Goal: Task Accomplishment & Management: Use online tool/utility

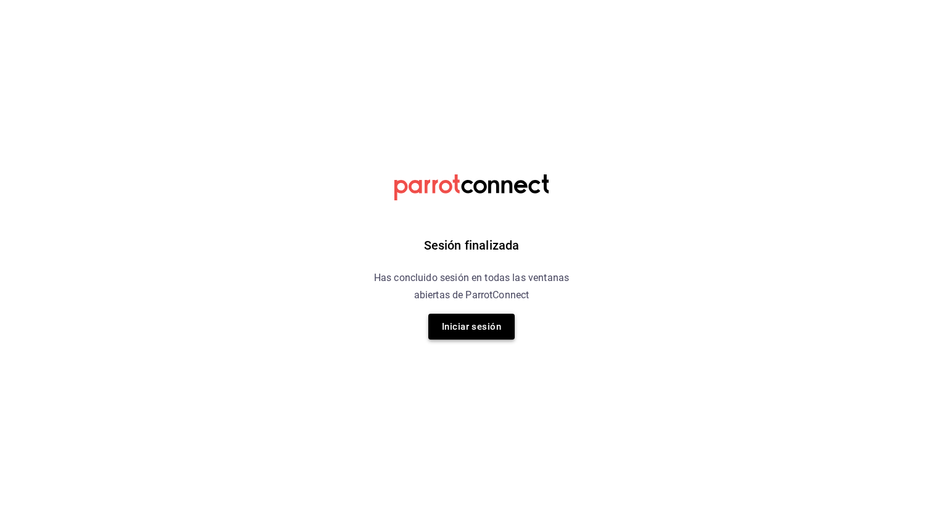
click at [484, 330] on button "Iniciar sesión" at bounding box center [471, 327] width 86 height 26
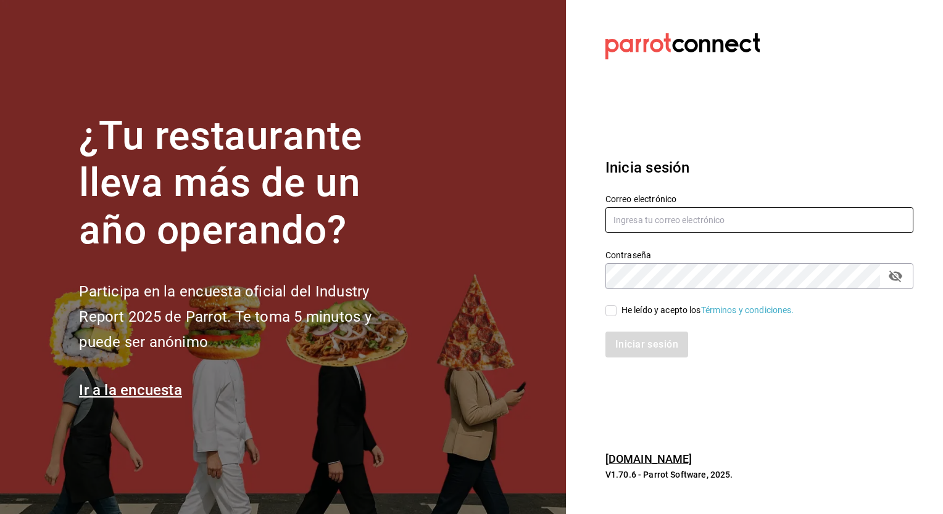
type input "cuerno.cdmx@grupocosteno.com"
click at [613, 309] on input "He leído y acepto los Términos y condiciones." at bounding box center [610, 310] width 11 height 11
checkbox input "true"
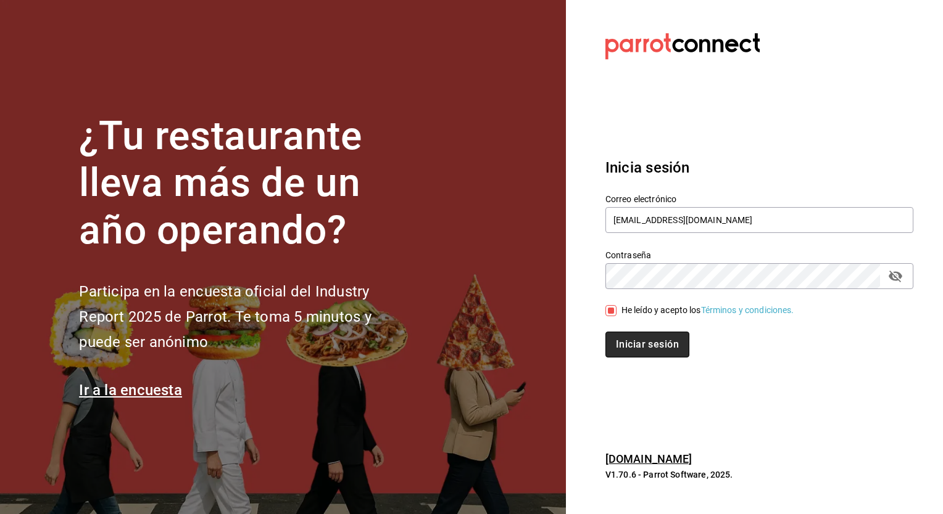
click at [632, 339] on button "Iniciar sesión" at bounding box center [647, 345] width 84 height 26
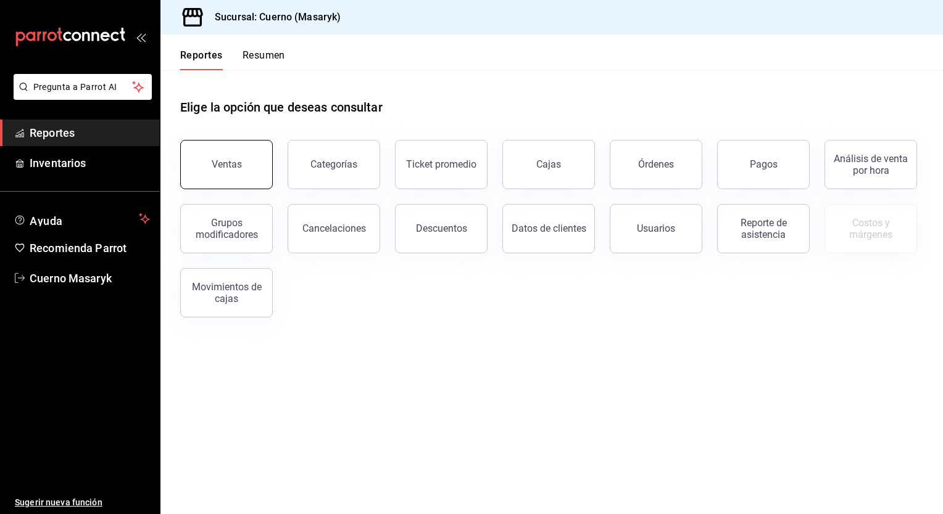
click at [247, 165] on button "Ventas" at bounding box center [226, 164] width 93 height 49
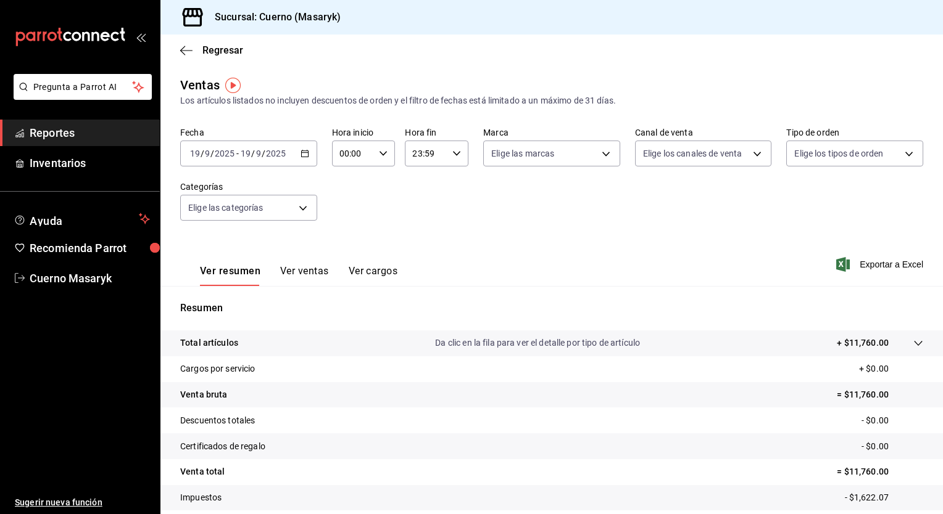
click at [301, 157] on \(Stroke\) "button" at bounding box center [304, 154] width 7 height 7
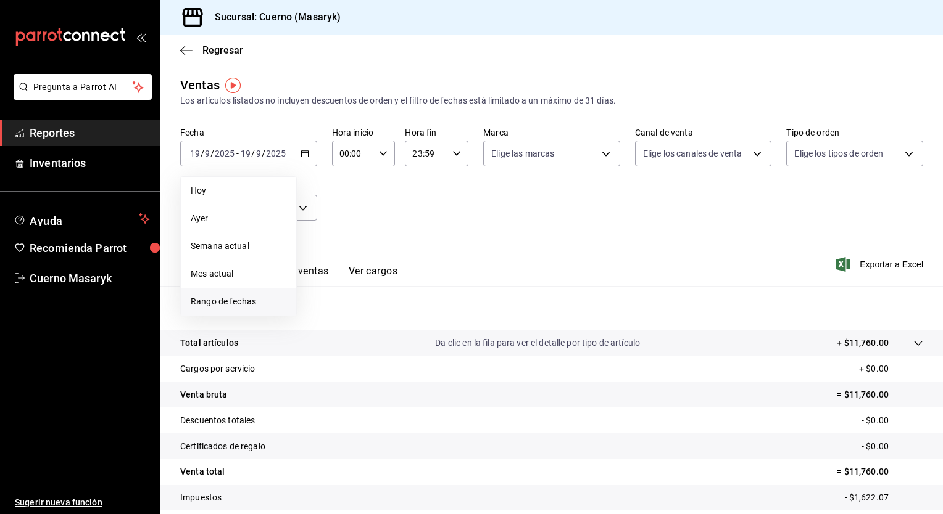
click at [228, 293] on li "Rango de fechas" at bounding box center [238, 302] width 115 height 28
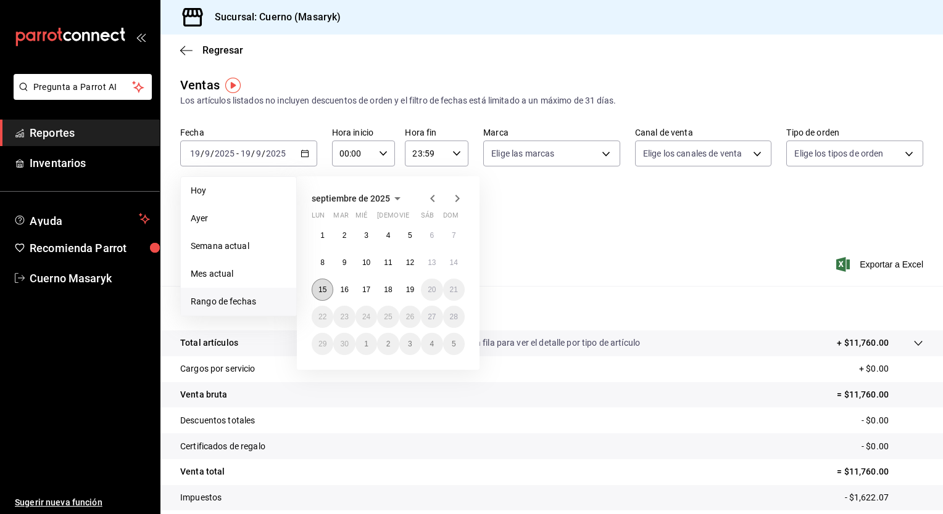
click at [327, 287] on button "15" at bounding box center [323, 290] width 22 height 22
click at [415, 283] on button "19" at bounding box center [410, 290] width 22 height 22
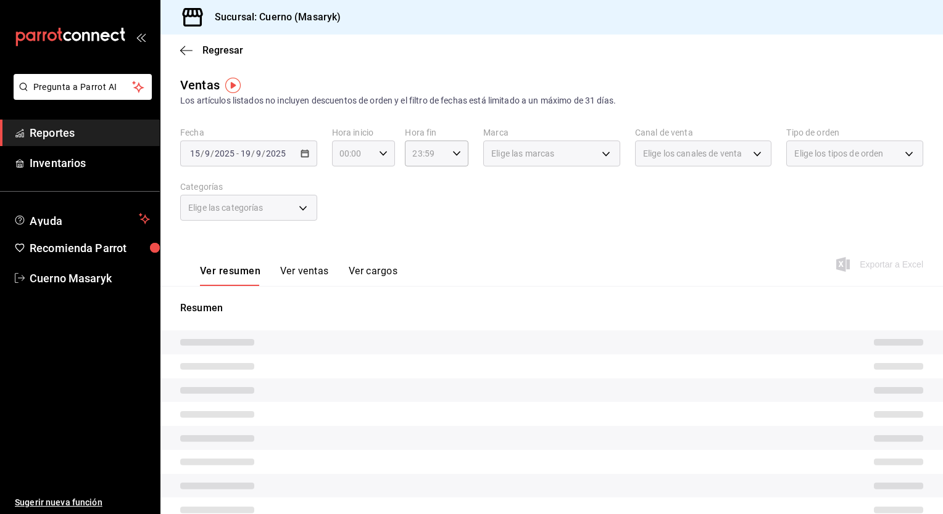
click at [382, 157] on icon "button" at bounding box center [383, 153] width 9 height 9
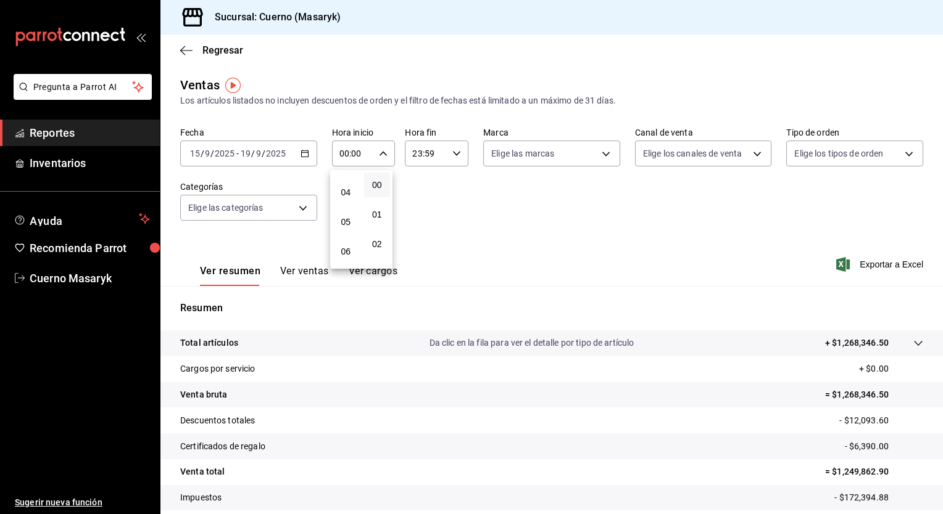
scroll to position [111, 0]
click at [350, 219] on span "05" at bounding box center [346, 222] width 12 height 10
type input "05:00"
click at [449, 157] on div at bounding box center [471, 257] width 943 height 514
click at [452, 157] on icon "button" at bounding box center [456, 153] width 9 height 9
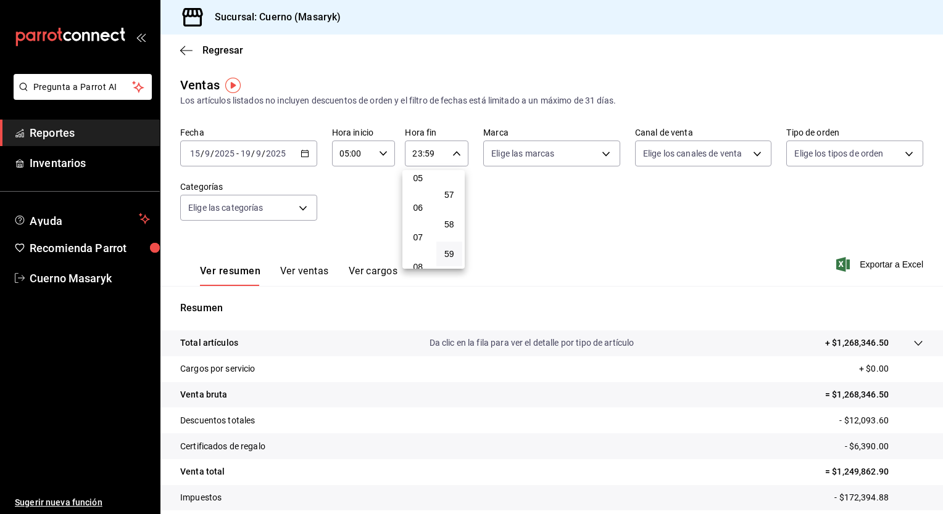
scroll to position [153, 0]
click at [419, 185] on span "05" at bounding box center [418, 180] width 12 height 10
click at [448, 189] on span "00" at bounding box center [450, 185] width 12 height 10
type input "05:00"
click at [595, 153] on div at bounding box center [471, 257] width 943 height 514
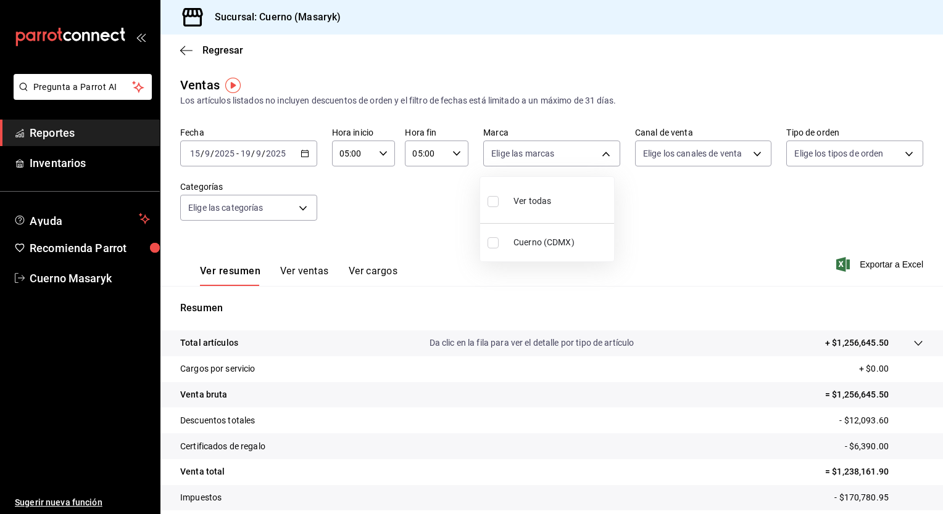
click at [595, 153] on body "Pregunta a Parrot AI Reportes Inventarios Ayuda Recomienda Parrot Cuerno Masary…" at bounding box center [471, 257] width 943 height 514
click at [559, 189] on li "Ver todas" at bounding box center [547, 200] width 134 height 36
type input "4ea0d660-02b3-4785-bb88-48b5ef6e196c"
checkbox input "true"
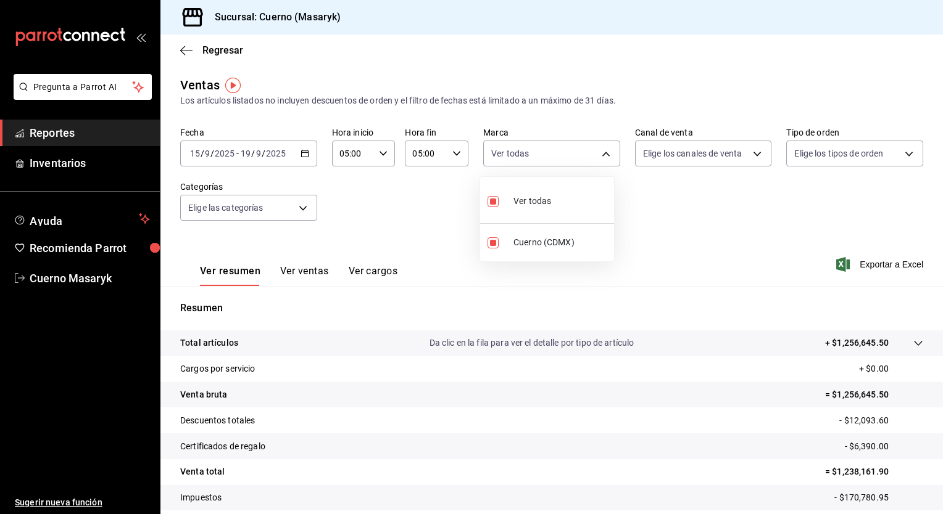
click at [731, 160] on div at bounding box center [471, 257] width 943 height 514
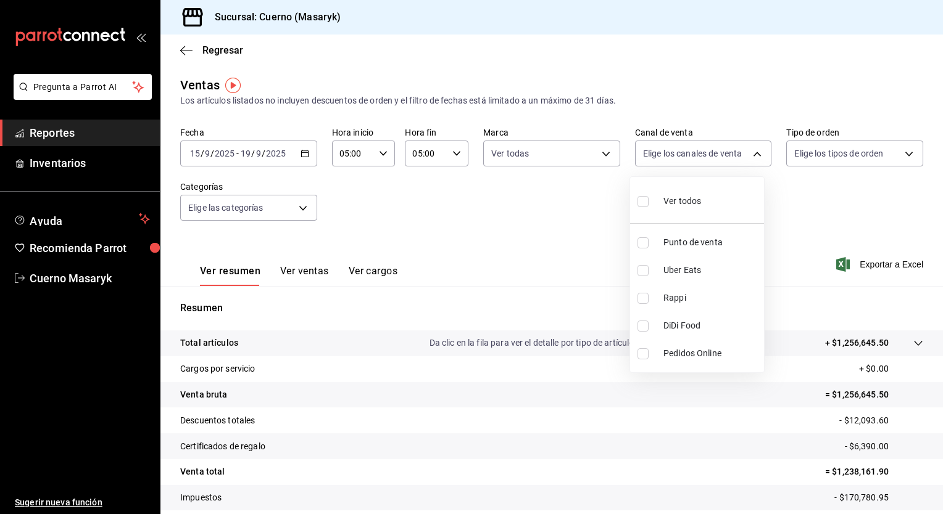
click at [731, 160] on body "Pregunta a Parrot AI Reportes Inventarios Ayuda Recomienda Parrot Cuerno Masary…" at bounding box center [471, 257] width 943 height 514
click at [709, 194] on li "Ver todos" at bounding box center [697, 200] width 134 height 36
type input "PARROT,UBER_EATS,RAPPI,DIDI_FOOD,ONLINE"
checkbox input "true"
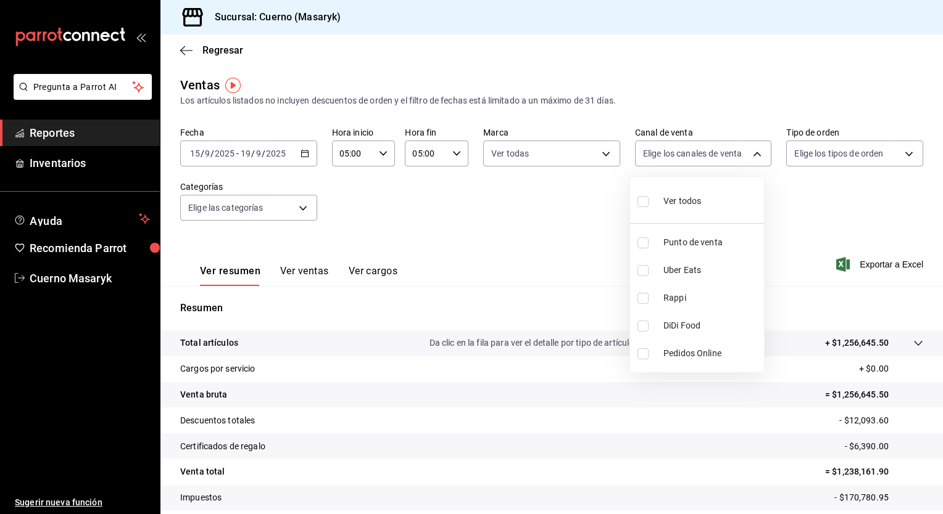
checkbox input "true"
click at [847, 150] on div at bounding box center [471, 257] width 943 height 514
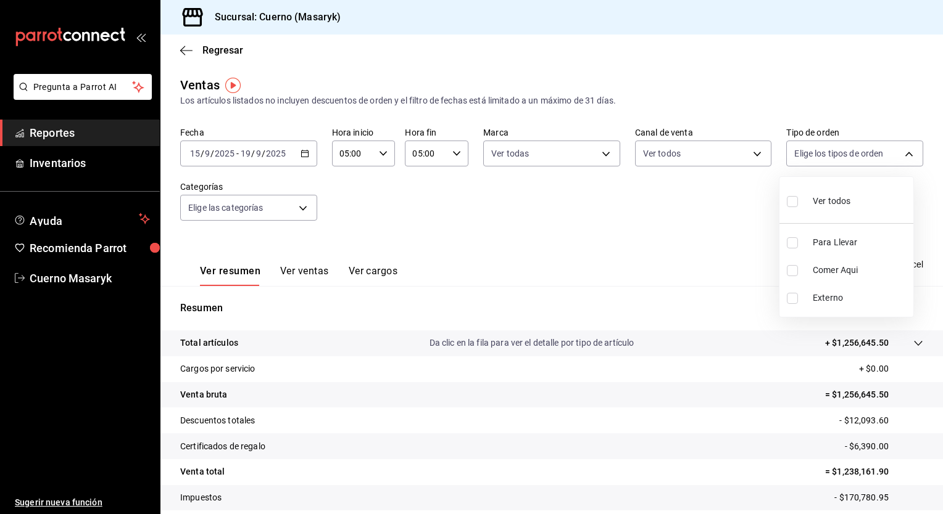
click at [847, 150] on body "Pregunta a Parrot AI Reportes Inventarios Ayuda Recomienda Parrot Cuerno Masary…" at bounding box center [471, 257] width 943 height 514
click at [784, 202] on li "Ver todos" at bounding box center [846, 200] width 134 height 36
type input "d8208262-291b-4595-bbfa-ed1e8660efdb,73ecdc8a-b505-4242-b24a-d5f1595b9b0a,EXTER…"
checkbox input "true"
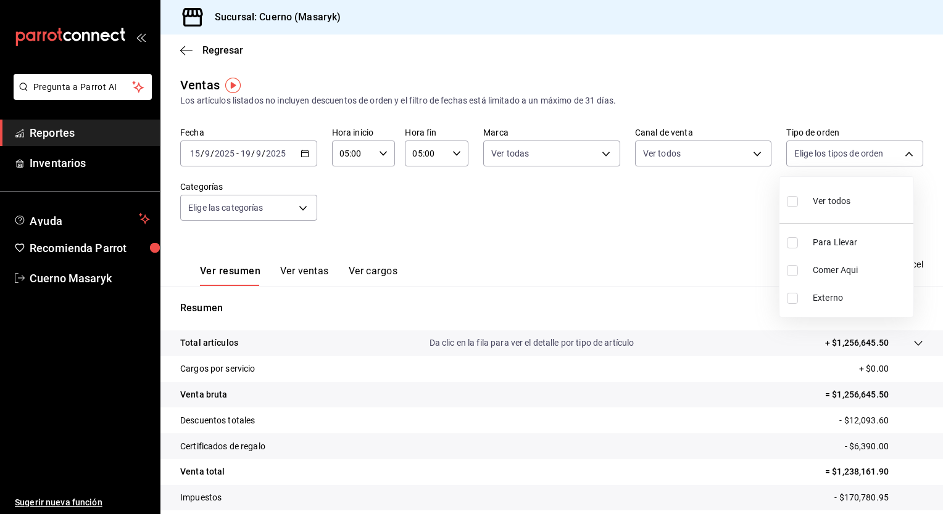
checkbox input "true"
click at [249, 207] on div at bounding box center [471, 257] width 943 height 514
click at [249, 207] on body "Pregunta a Parrot AI Reportes Inventarios Ayuda Recomienda Parrot Cuerno Masary…" at bounding box center [471, 257] width 943 height 514
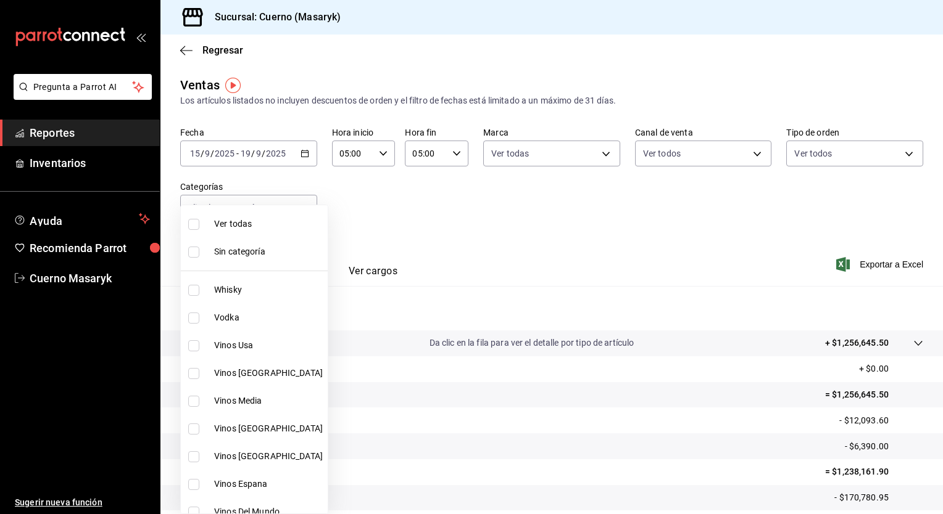
click at [248, 222] on span "Ver todas" at bounding box center [268, 224] width 109 height 13
type input "c67b51a2-384c-483e-a5be-40afd3eac247,ec1a4520-4a99-4810-921e-4abf40ebc8c6,cd2d5…"
checkbox input "true"
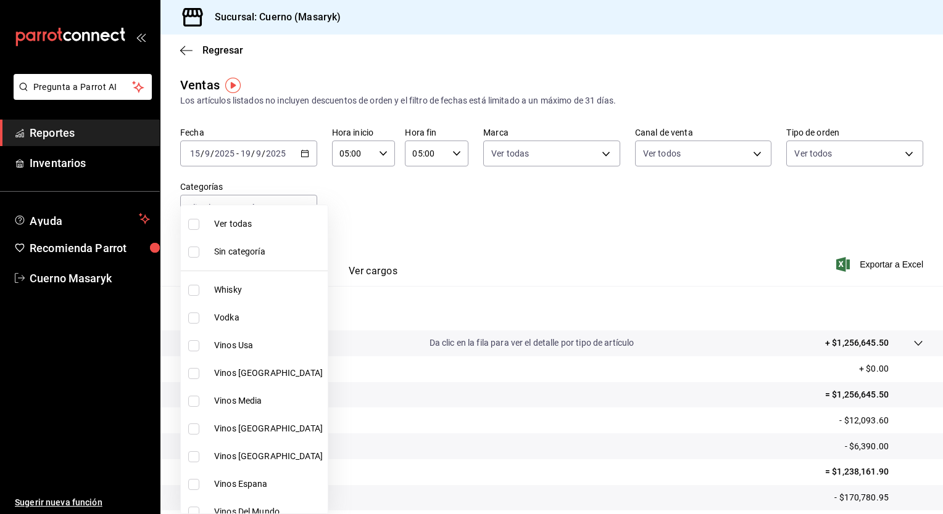
checkbox input "true"
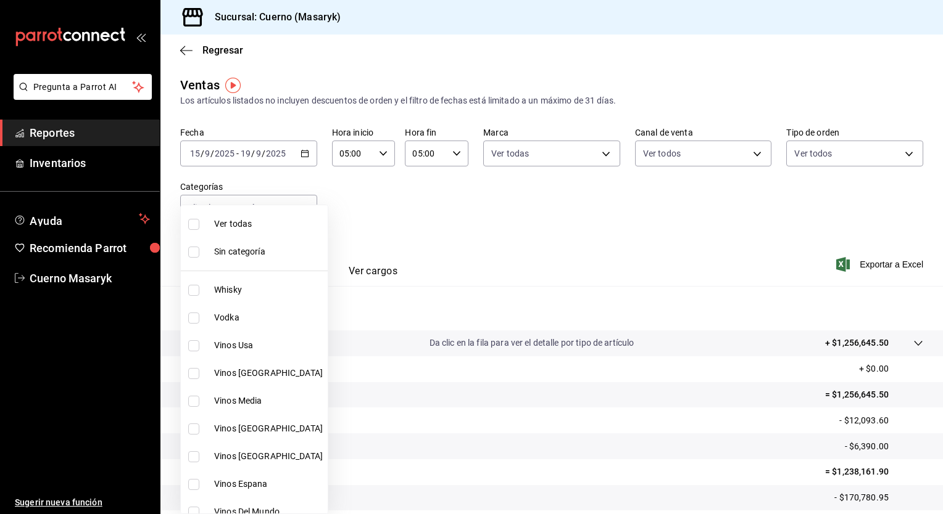
checkbox input "true"
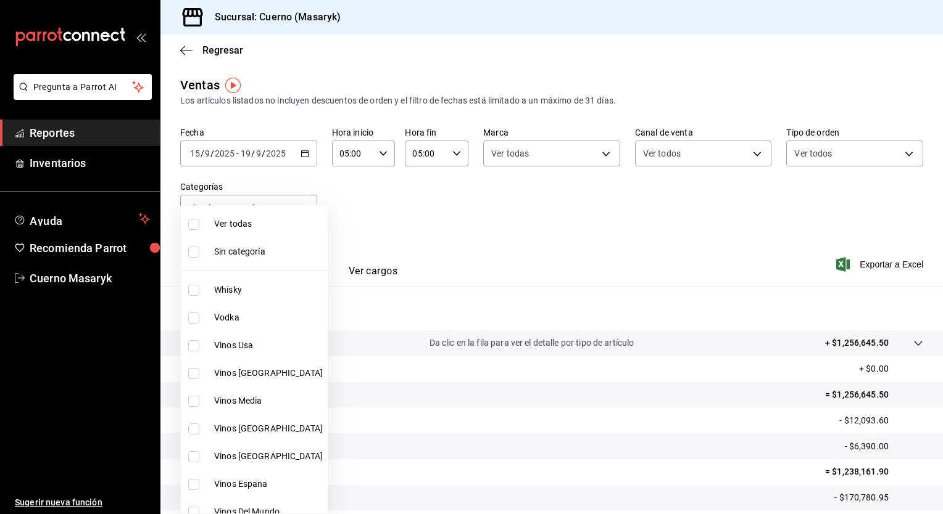
checkbox input "true"
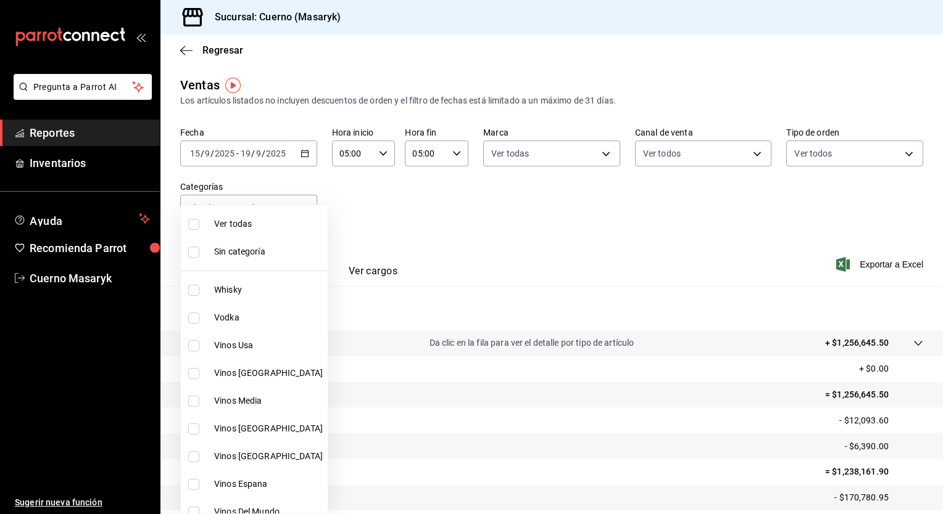
checkbox input "true"
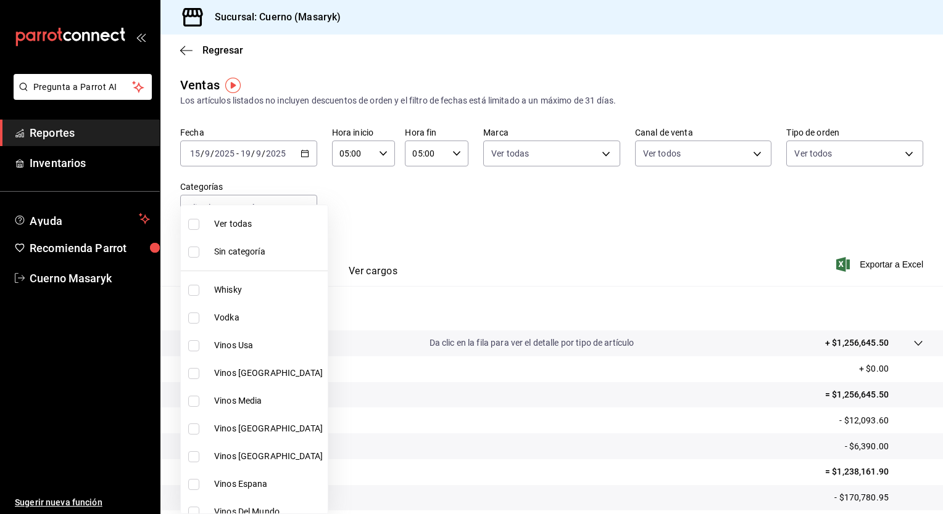
checkbox input "true"
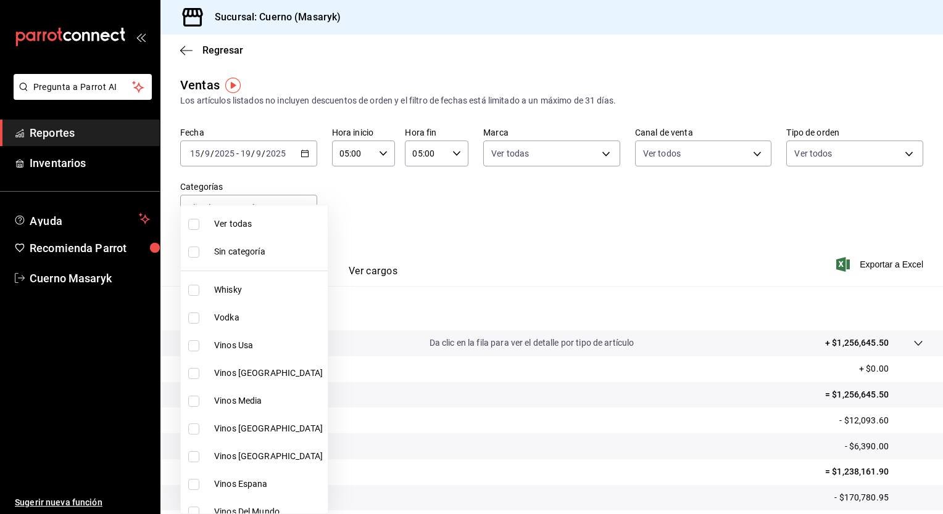
checkbox input "true"
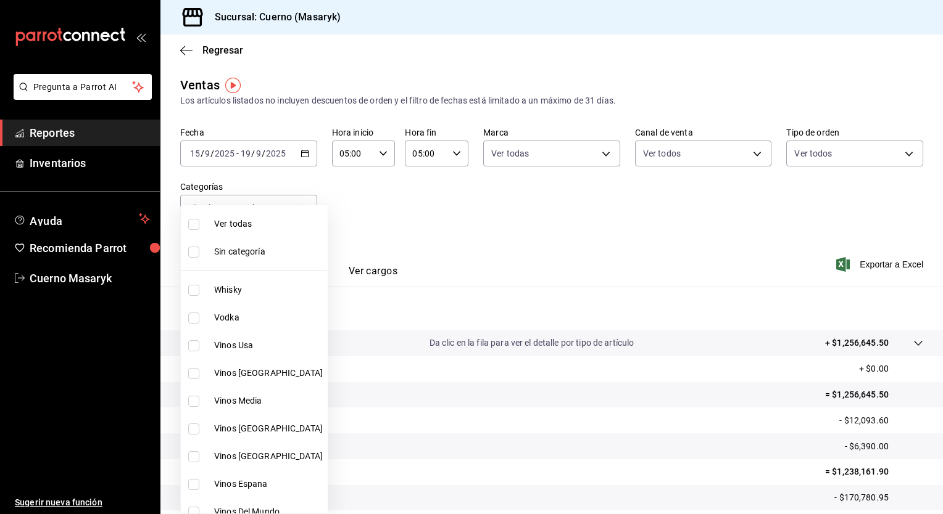
checkbox input "true"
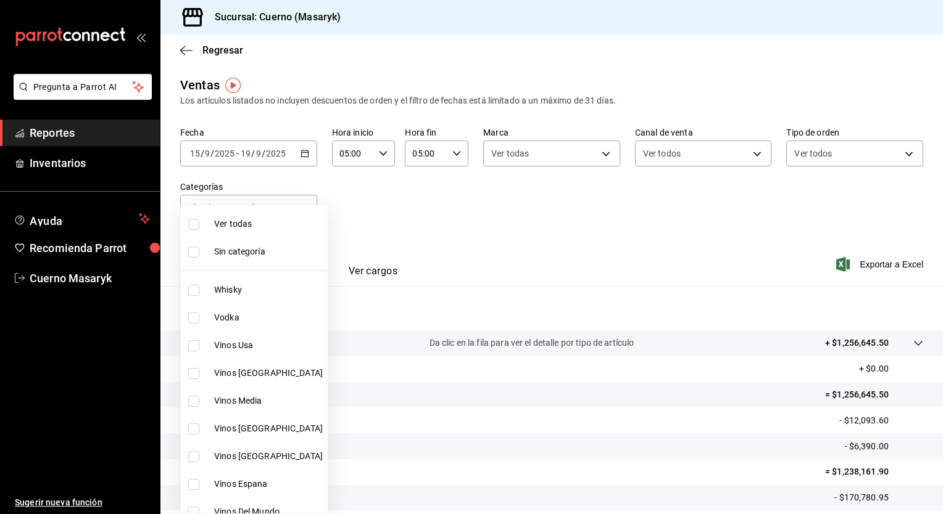
checkbox input "true"
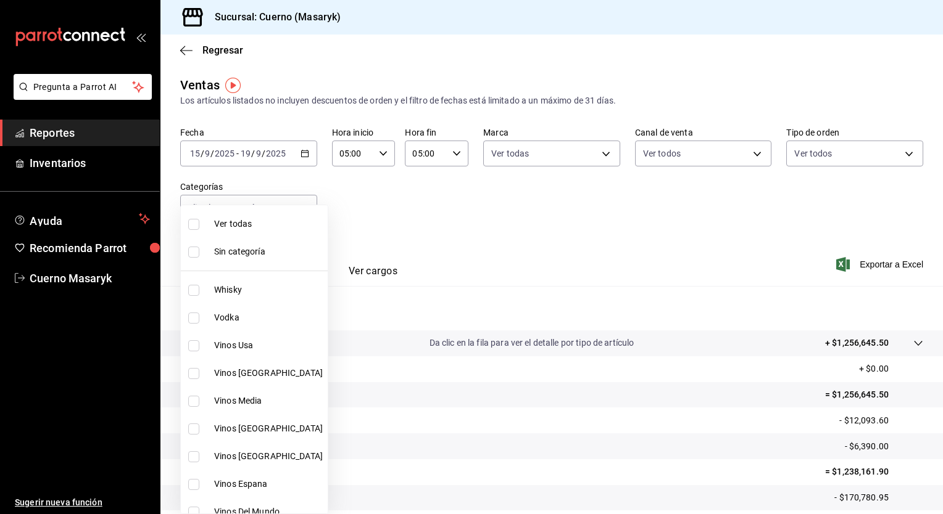
checkbox input "true"
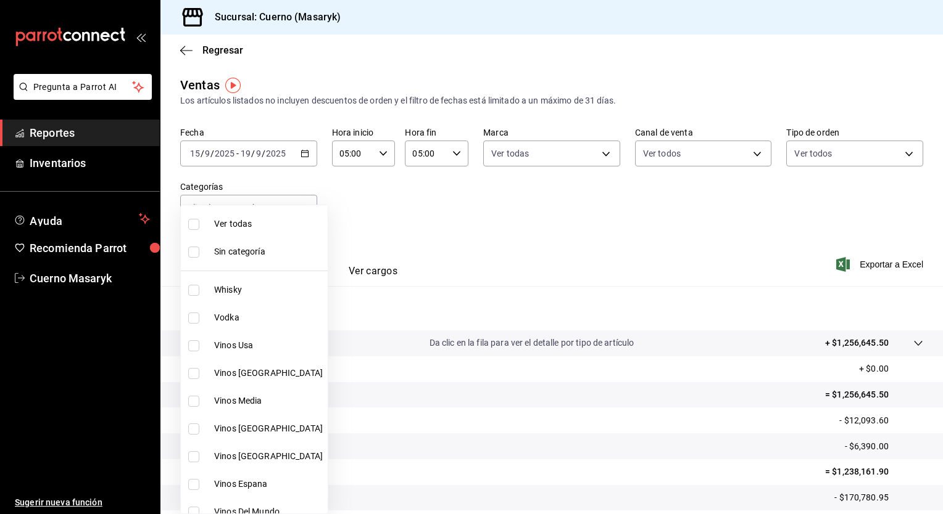
checkbox input "true"
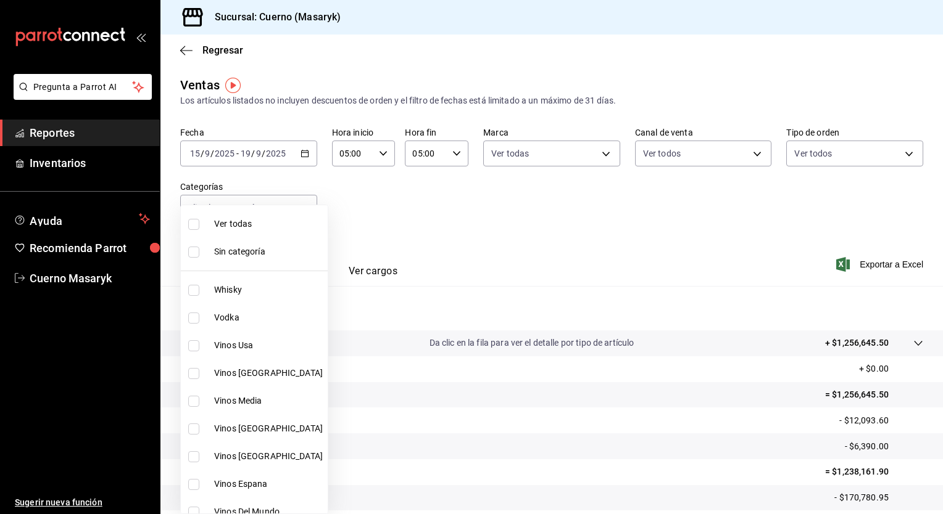
checkbox input "true"
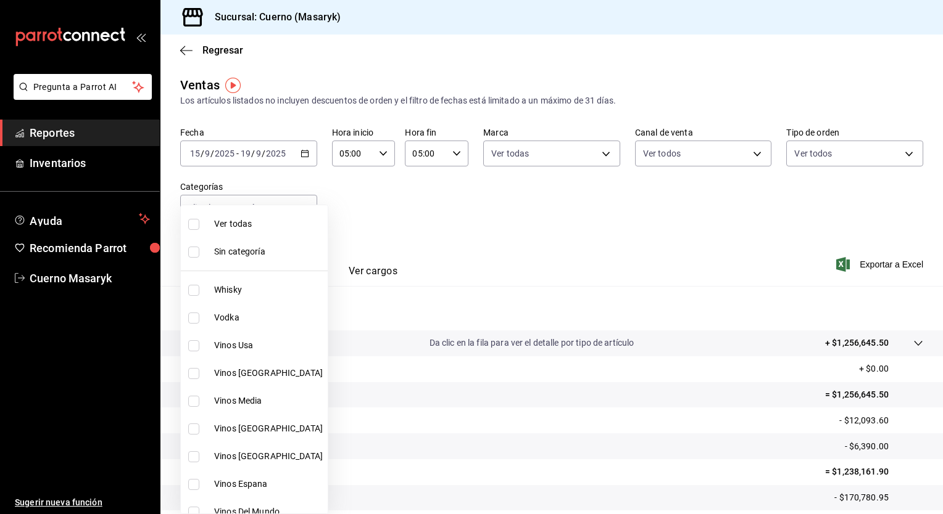
checkbox input "true"
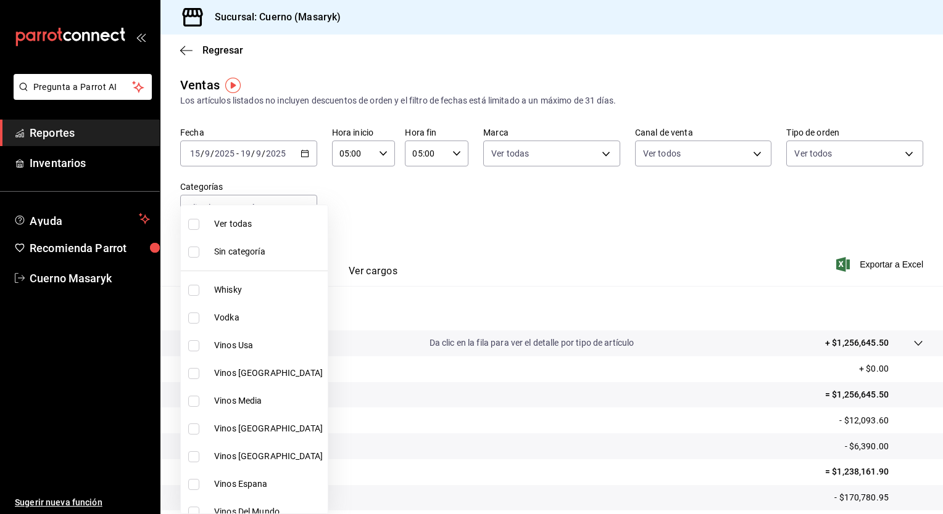
checkbox input "true"
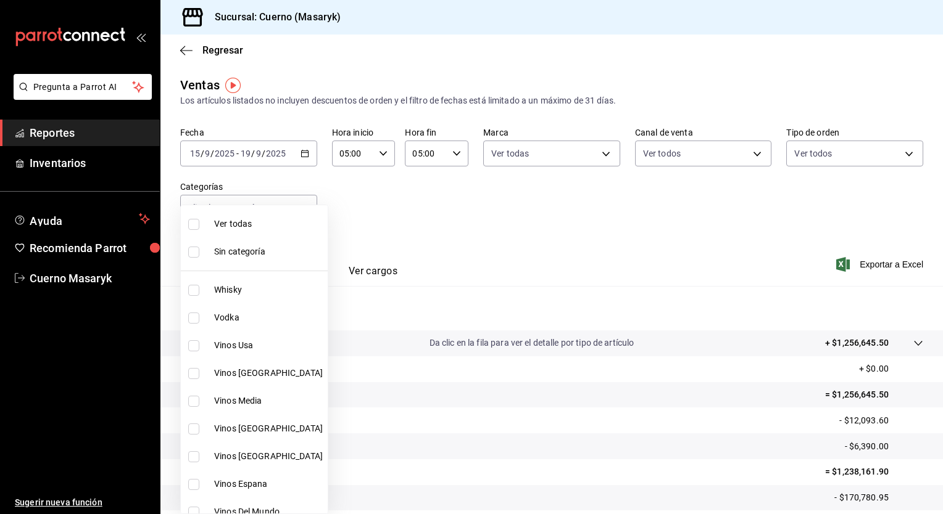
checkbox input "true"
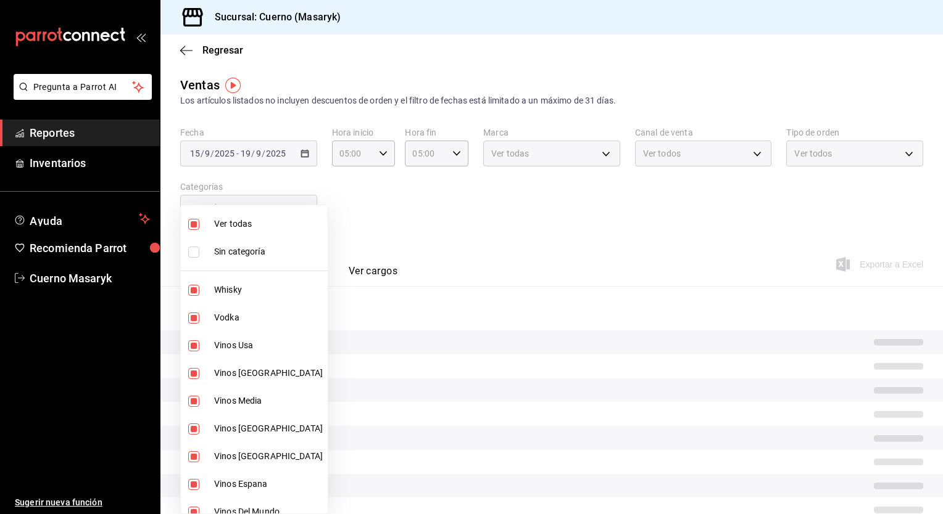
click at [555, 210] on div at bounding box center [471, 257] width 943 height 514
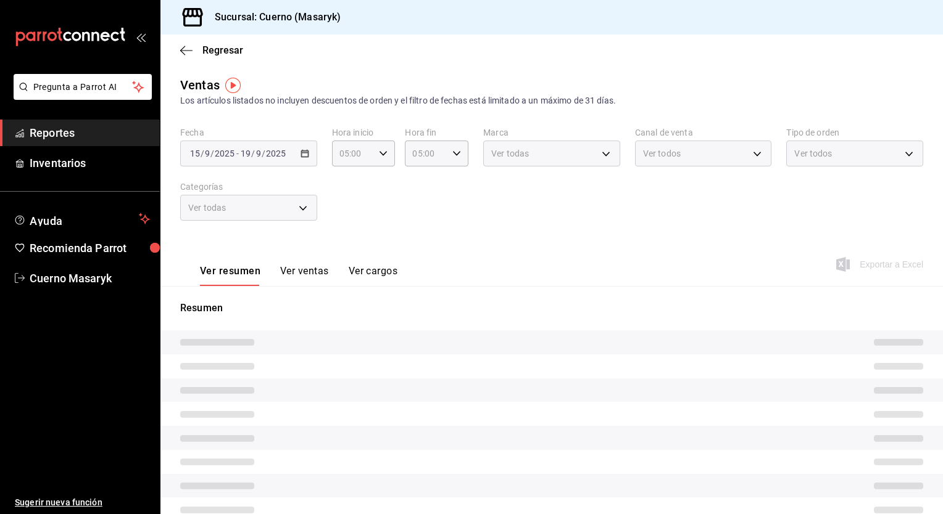
click at [555, 210] on div "Ver todas Sin categoría Whisky Vodka Vinos Usa Vinos Mexico Vinos Media Vinos I…" at bounding box center [471, 257] width 943 height 514
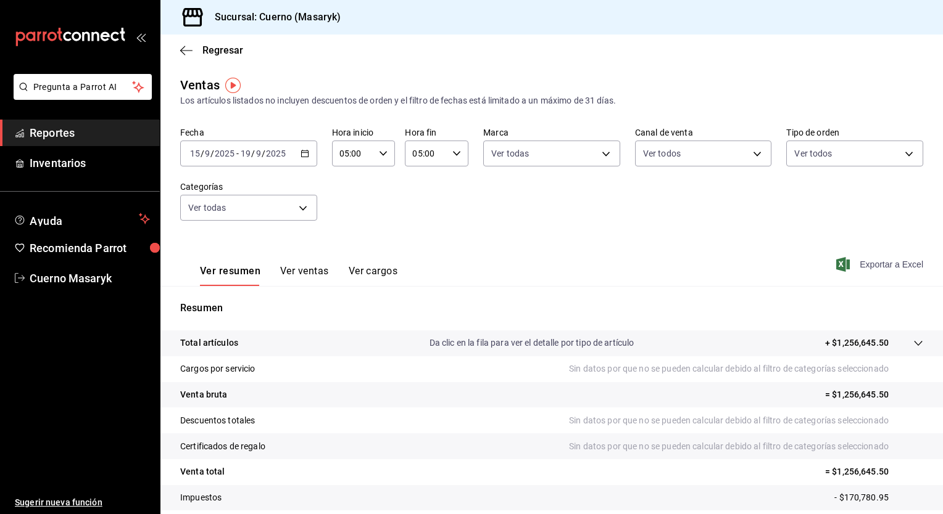
click at [862, 260] on span "Exportar a Excel" at bounding box center [880, 264] width 85 height 15
